Goal: Find specific page/section: Find specific page/section

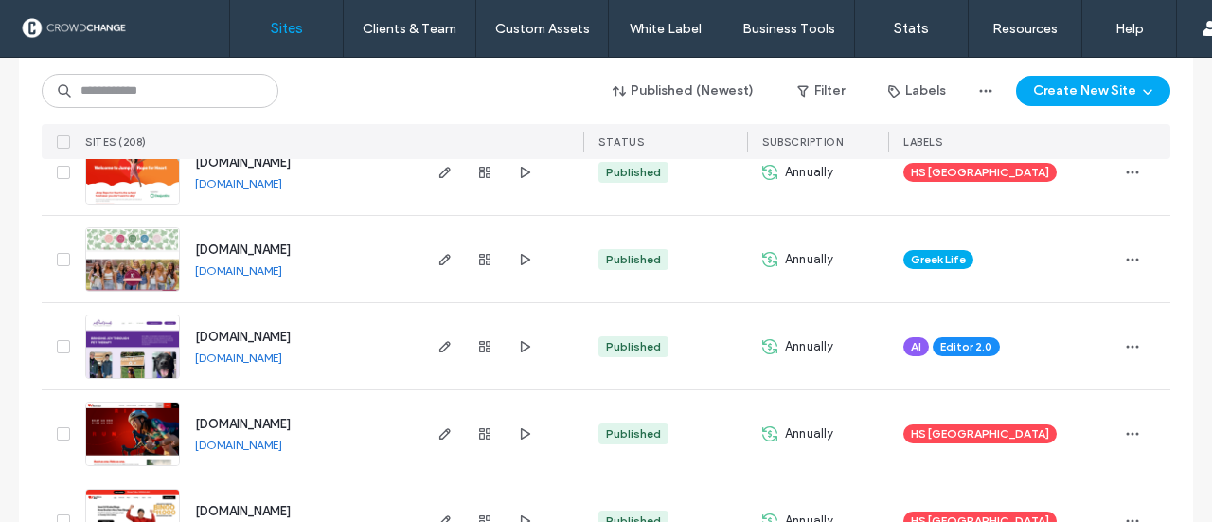
scroll to position [254, 0]
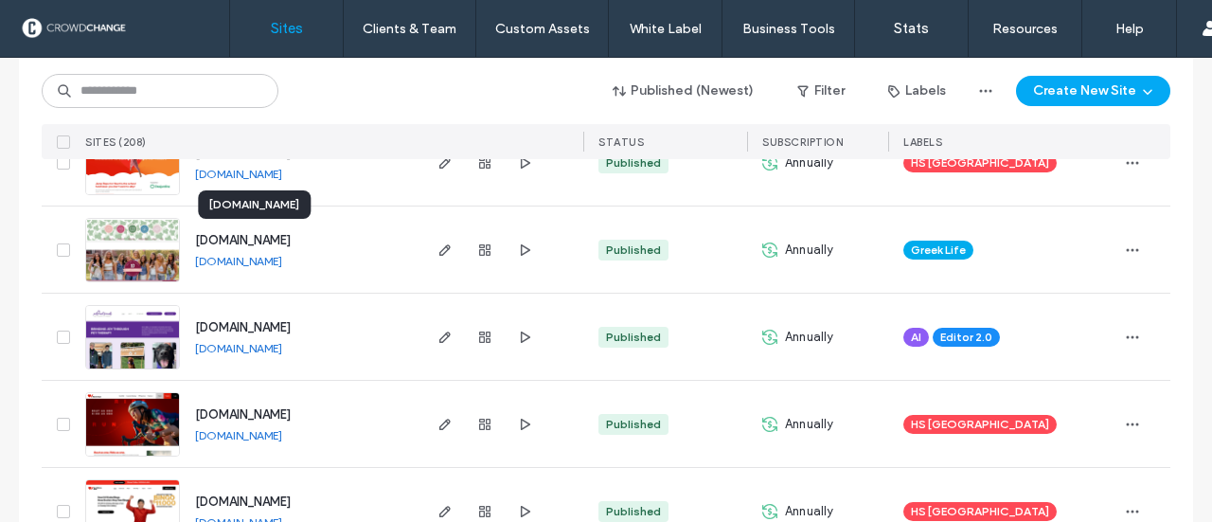
click at [229, 243] on span "[DOMAIN_NAME]" at bounding box center [243, 240] width 96 height 14
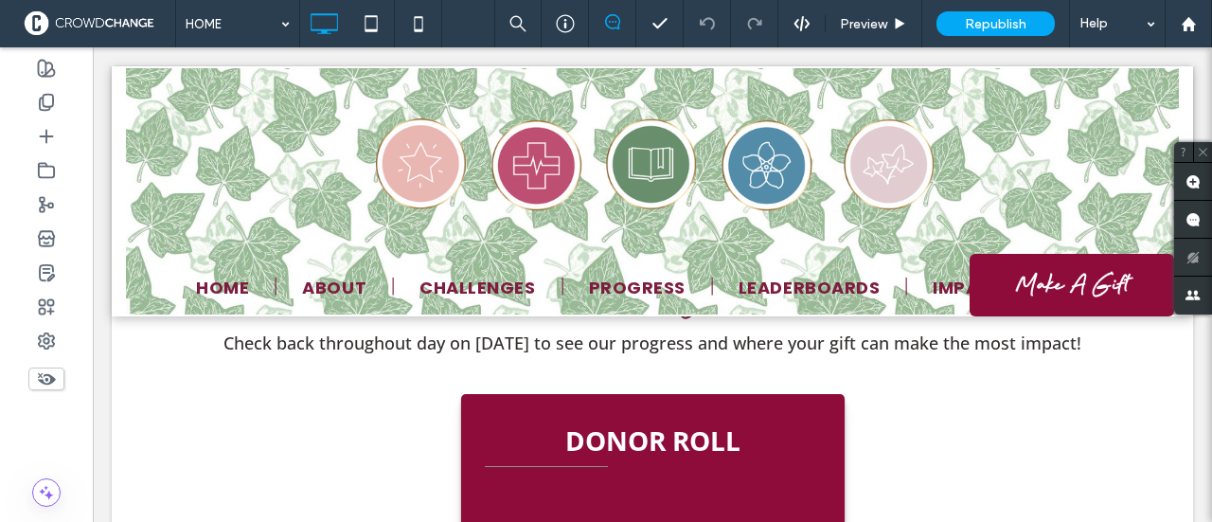
scroll to position [3216, 0]
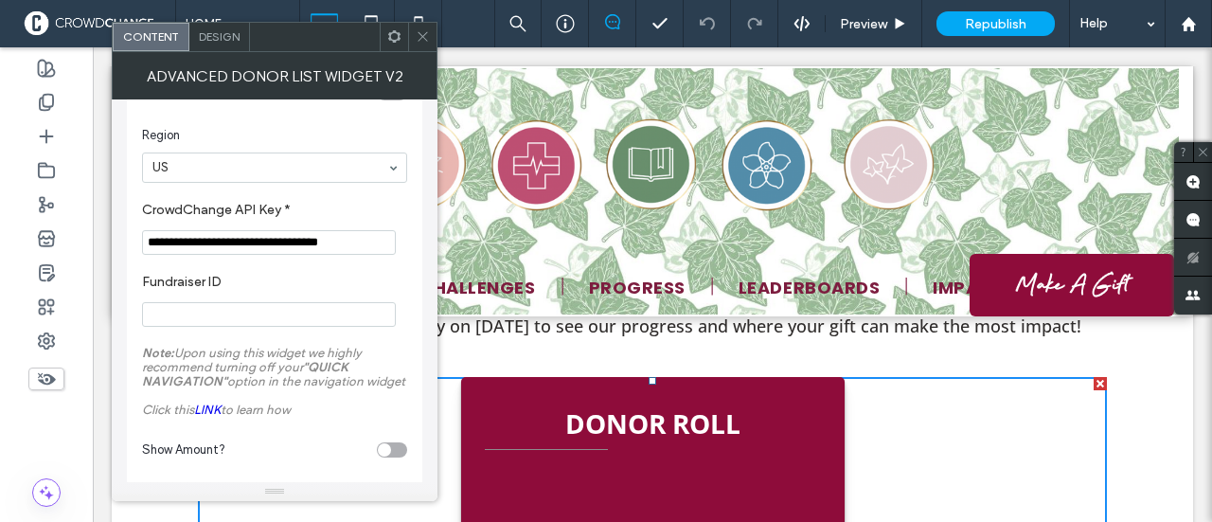
scroll to position [325, 0]
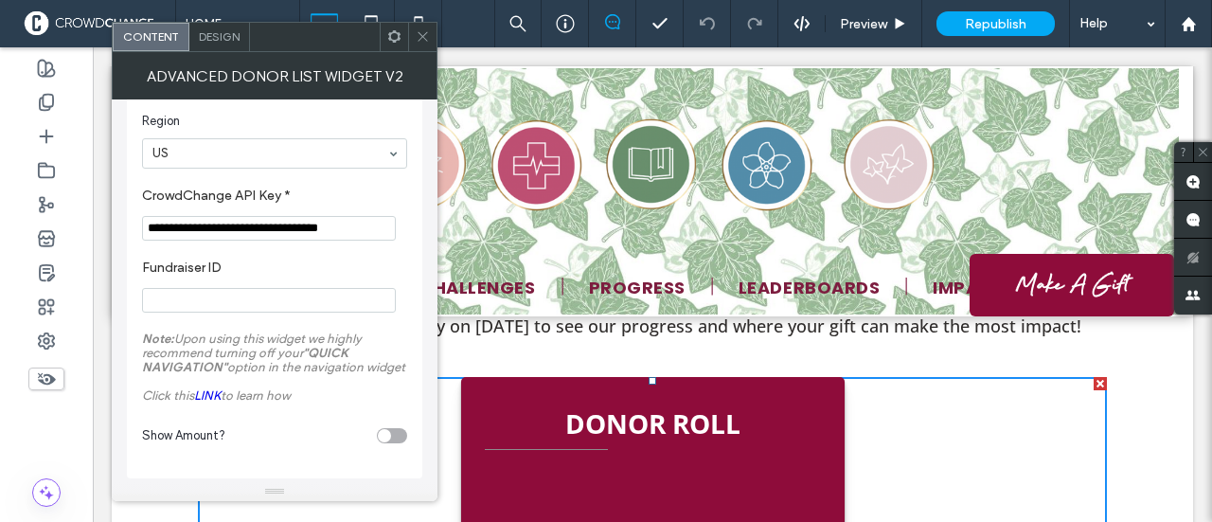
drag, startPoint x: 434, startPoint y: 380, endPoint x: 345, endPoint y: 420, distance: 97.5
click at [421, 34] on icon at bounding box center [423, 36] width 14 height 14
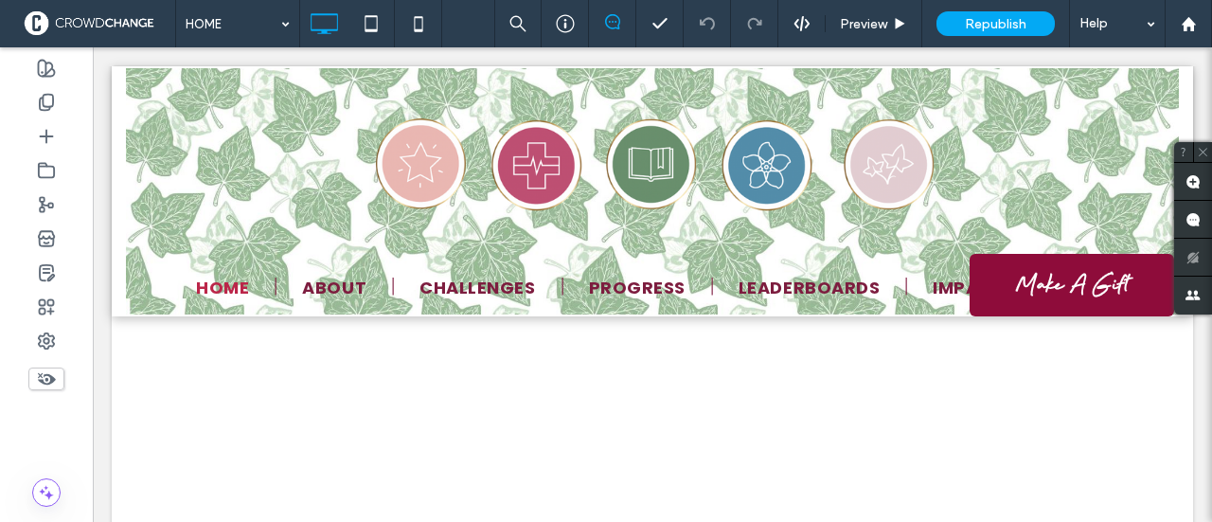
scroll to position [8823, 0]
